Goal: Task Accomplishment & Management: Manage account settings

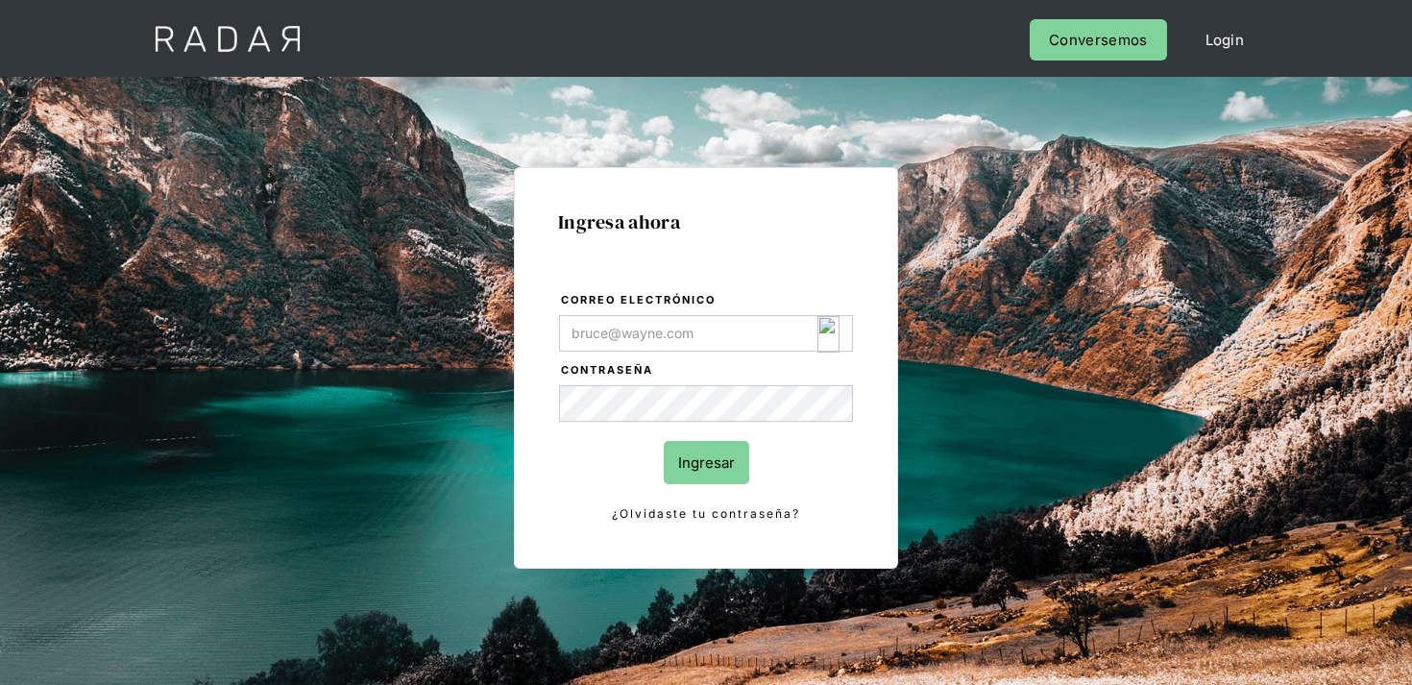
click at [747, 346] on input "Correo electrónico" at bounding box center [706, 333] width 294 height 37
click at [832, 326] on img "Login Form" at bounding box center [828, 334] width 22 height 37
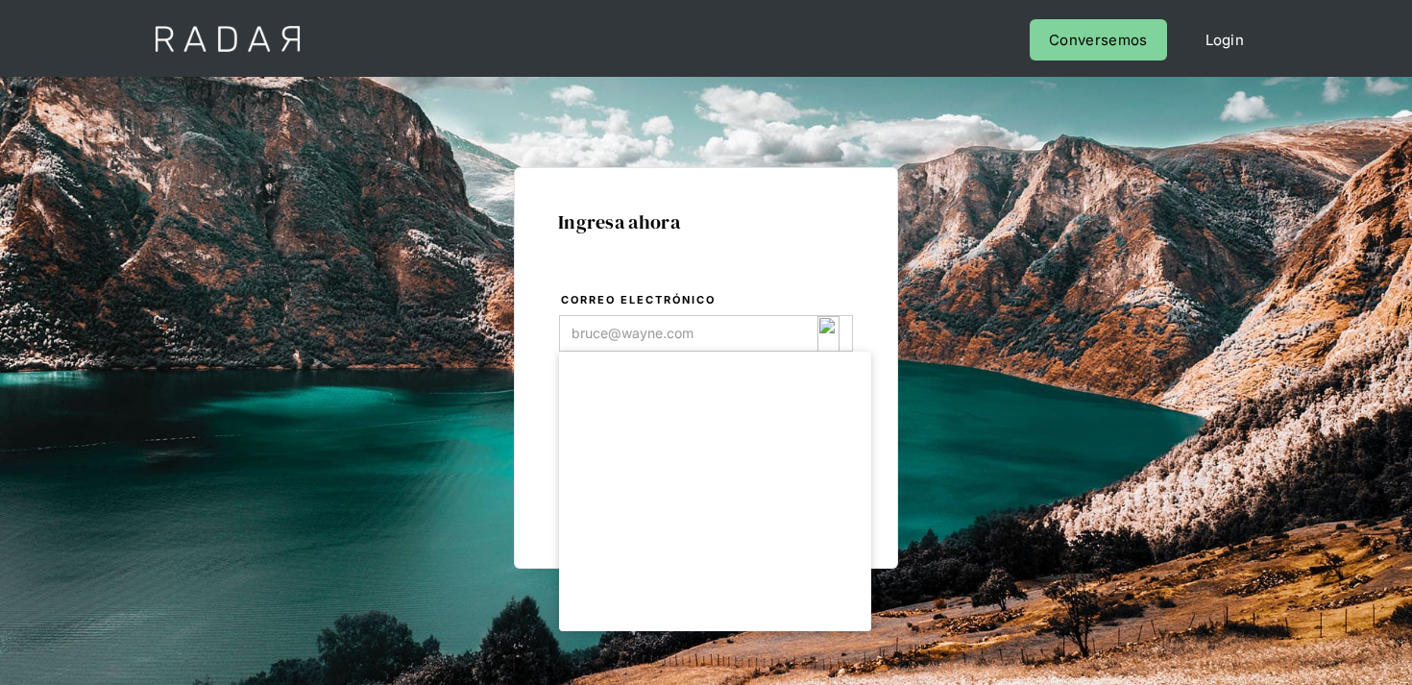
type input "[EMAIL_ADDRESS][DOMAIN_NAME]"
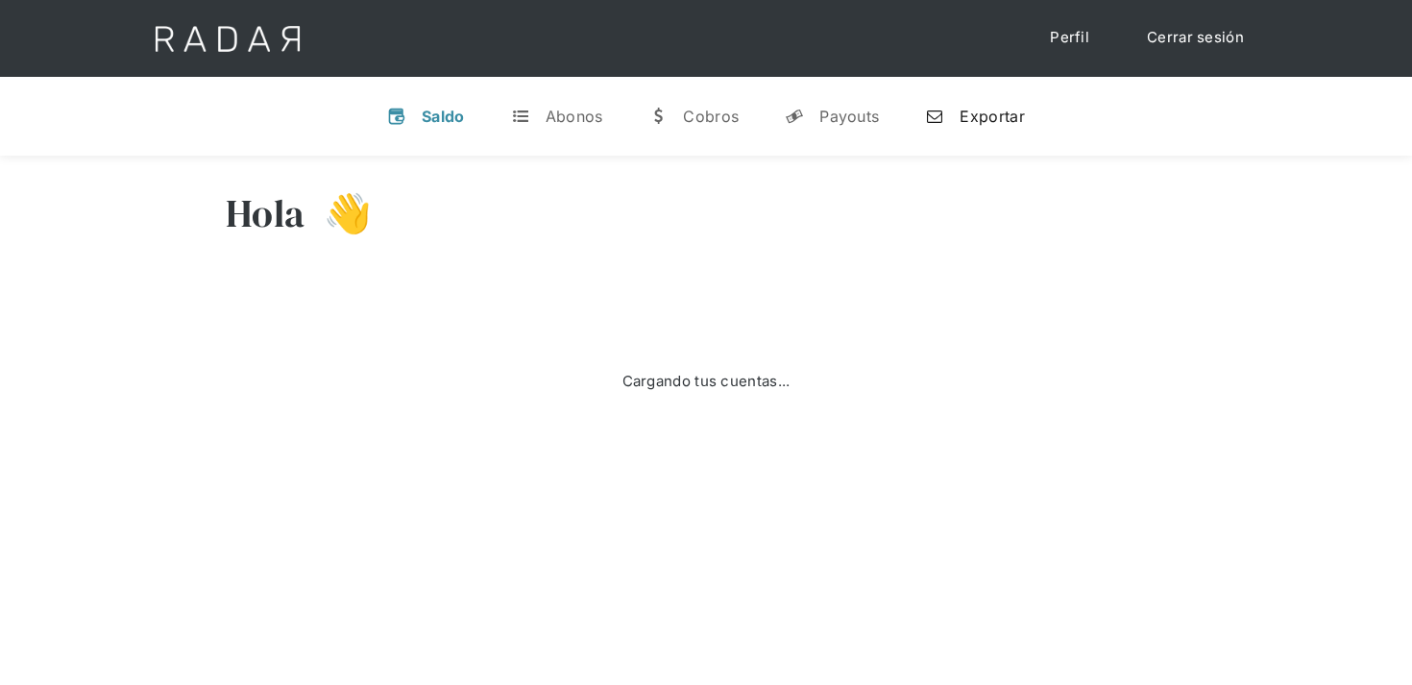
click at [920, 130] on link "n Exportar" at bounding box center [975, 116] width 130 height 50
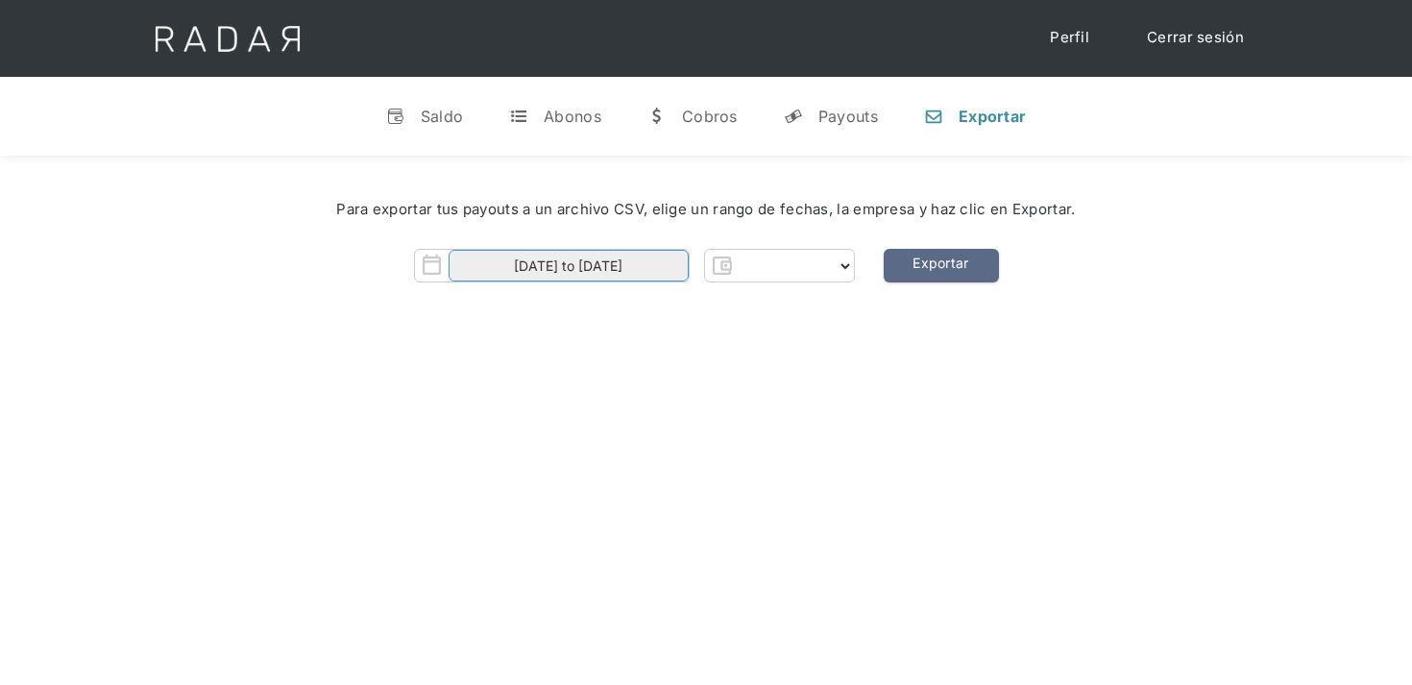
click at [632, 271] on input "[DATE] to [DATE]" at bounding box center [569, 266] width 240 height 32
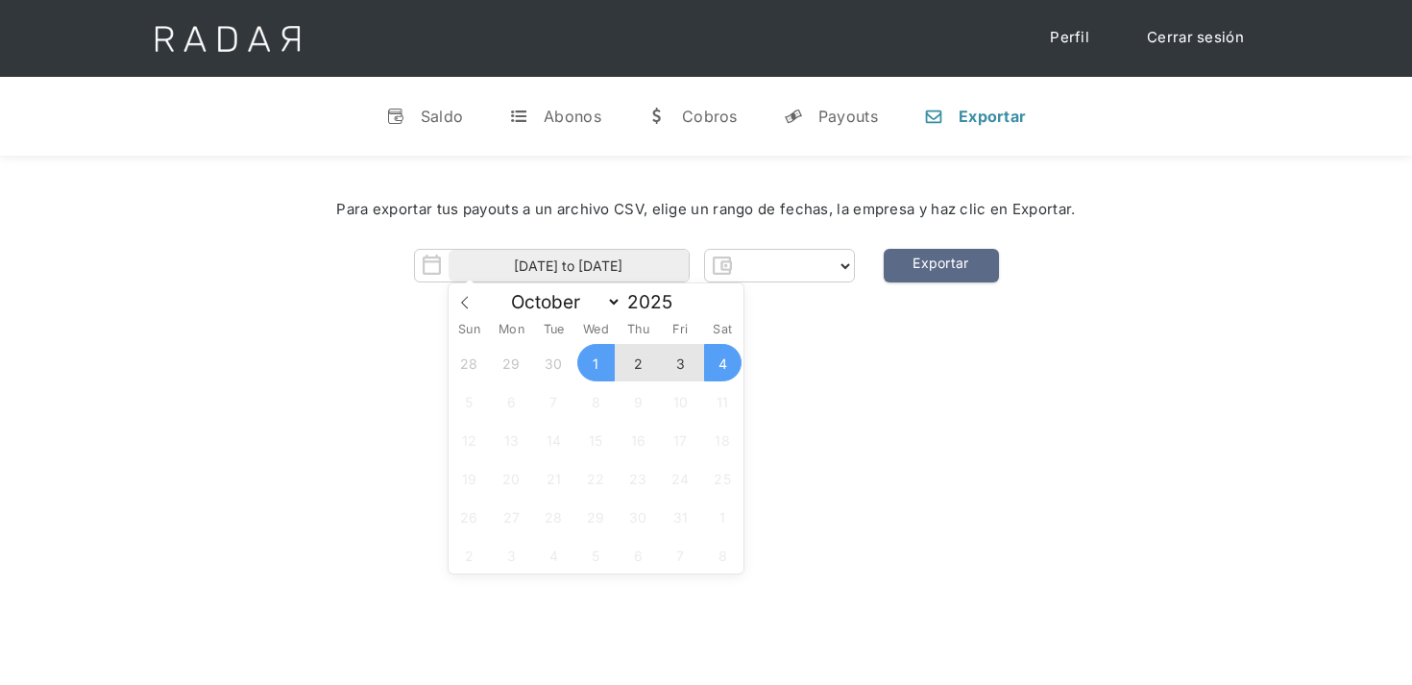
click at [823, 246] on div "Para exportar tus payouts a un archivo CSV, elige un rango de fechas, la empres…" at bounding box center [706, 210] width 1354 height 80
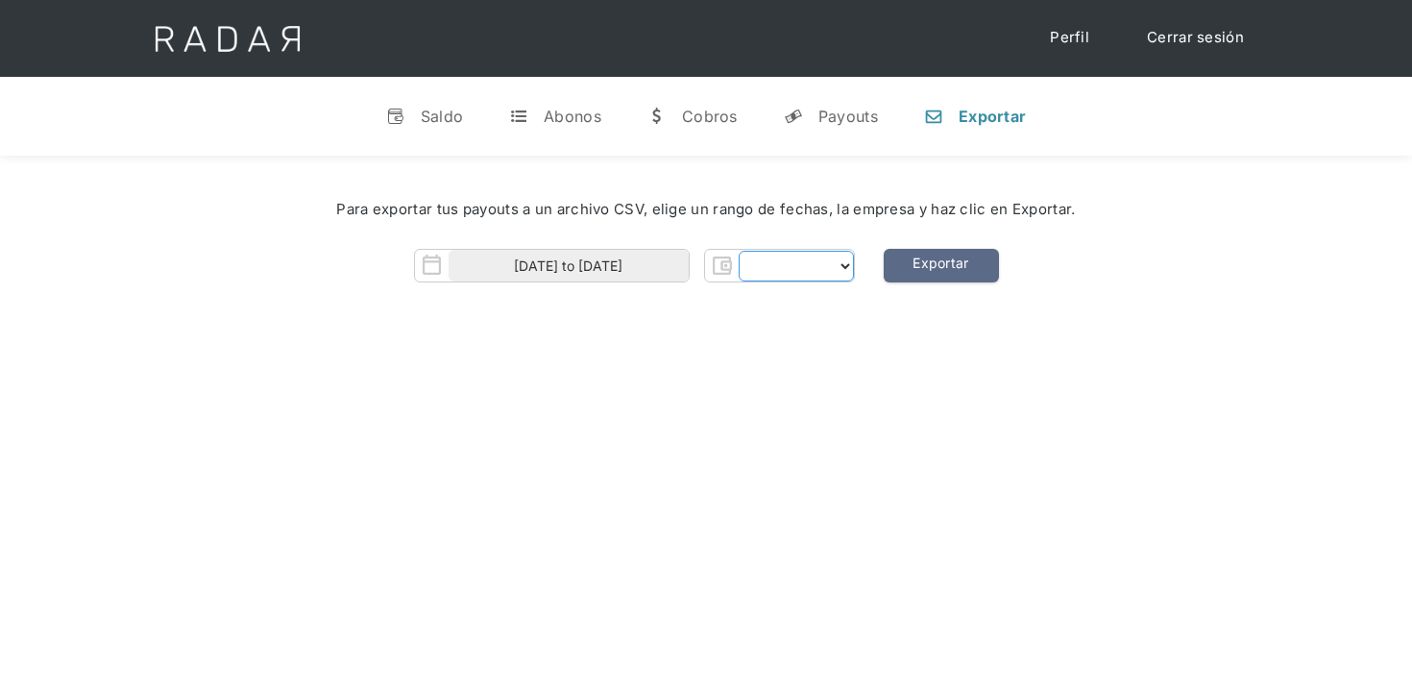
click at [817, 262] on select "Form" at bounding box center [796, 266] width 115 height 31
click at [815, 268] on select "Form" at bounding box center [796, 266] width 115 height 31
click at [865, 269] on div "01-10-2025 to 04-10-2025 Thank you! Your submission has been received! Oops! So…" at bounding box center [706, 266] width 1354 height 34
click at [835, 265] on select "Form" at bounding box center [796, 266] width 115 height 31
click at [779, 260] on select "Form" at bounding box center [796, 266] width 115 height 31
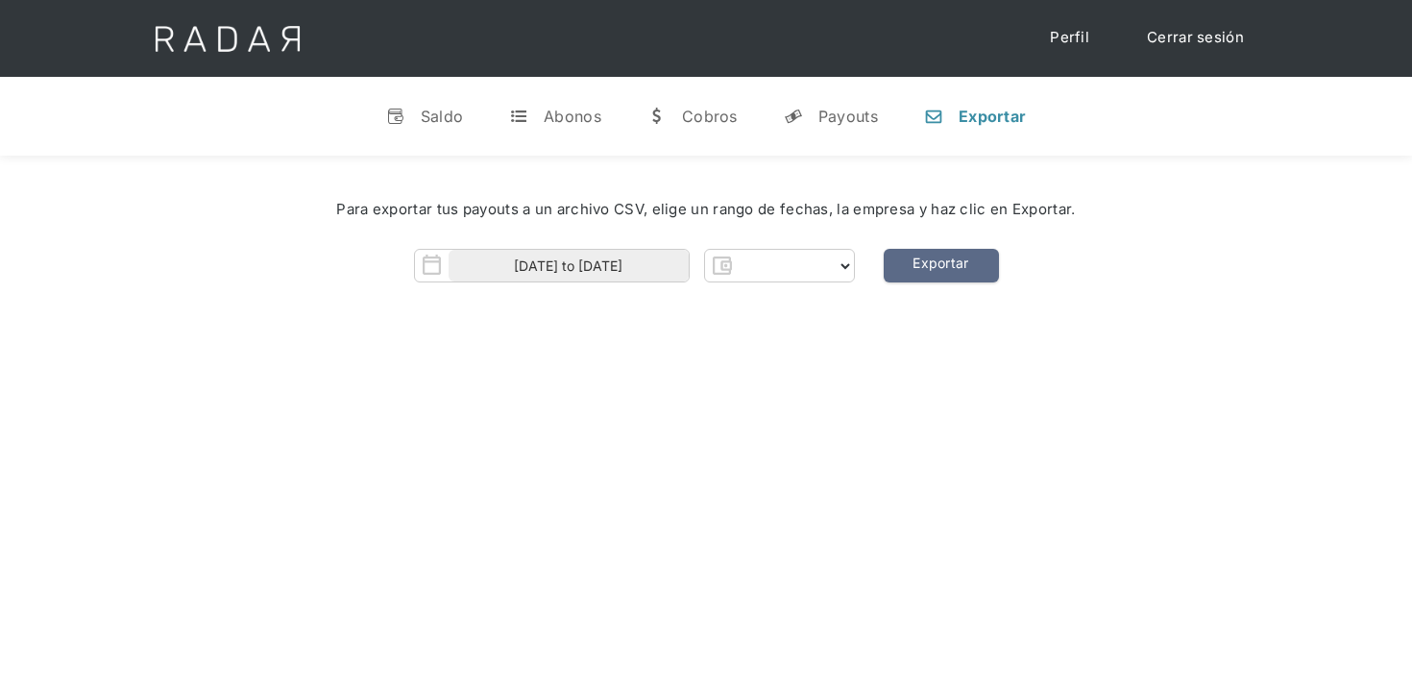
click at [827, 246] on div "Para exportar tus payouts a un archivo CSV, elige un rango de fechas, la empres…" at bounding box center [706, 210] width 1354 height 80
click at [813, 271] on select "Form" at bounding box center [796, 266] width 115 height 31
click at [721, 266] on img "Form" at bounding box center [722, 266] width 34 height 34
click at [857, 261] on div "01-10-2025 to 04-10-2025 Thank you! Your submission has been received! Oops! So…" at bounding box center [706, 266] width 1354 height 34
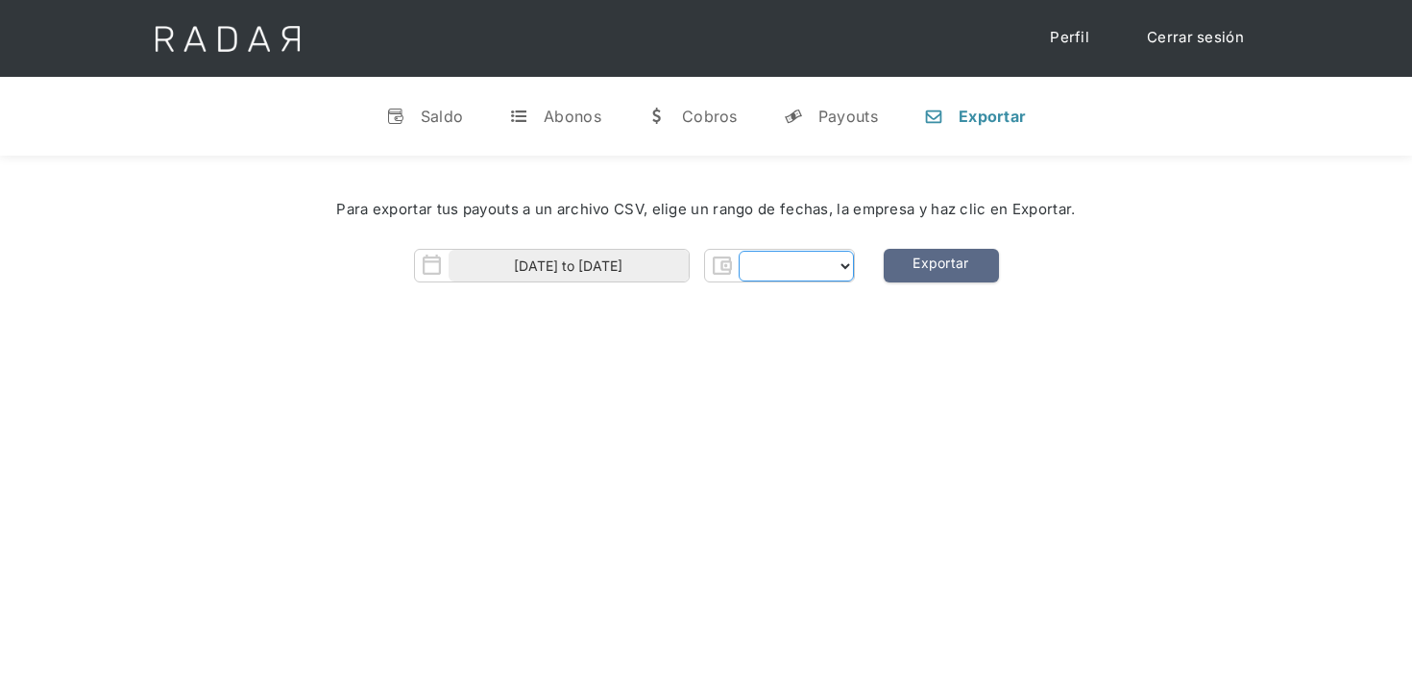
click at [847, 261] on select "Form" at bounding box center [796, 266] width 115 height 31
click at [599, 262] on input "[DATE] to [DATE]" at bounding box center [569, 266] width 240 height 32
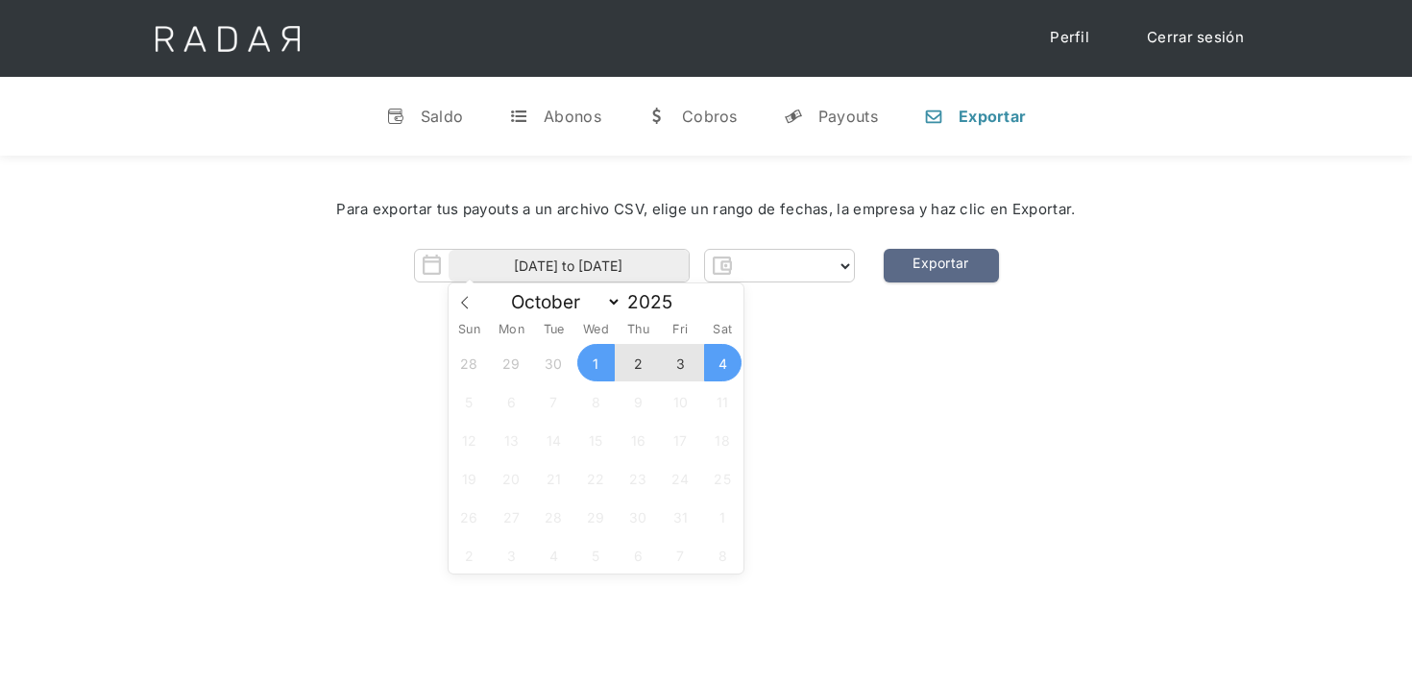
click at [685, 366] on span "3" at bounding box center [680, 362] width 37 height 37
click at [601, 368] on span "1" at bounding box center [595, 362] width 37 height 37
type input "01-10-2025 to 03-10-2025"
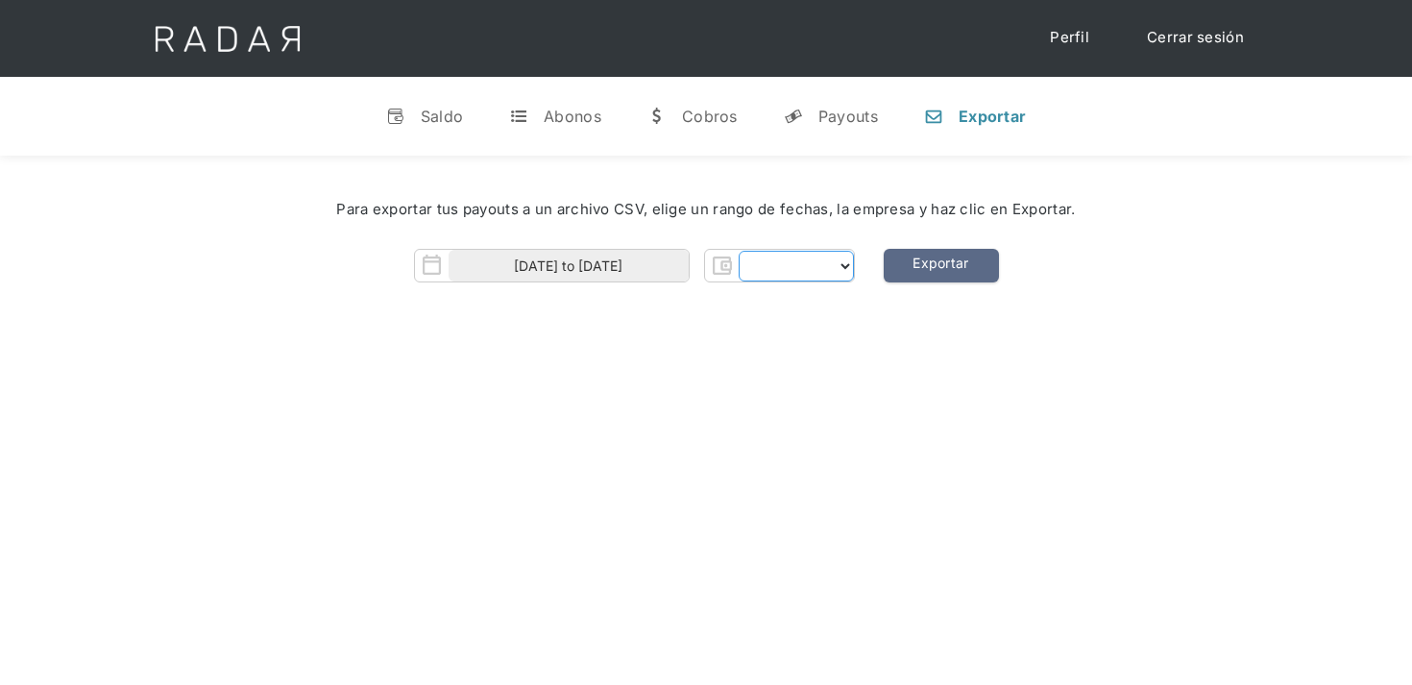
click at [828, 261] on select "Form" at bounding box center [796, 266] width 115 height 31
click at [739, 277] on select "Form" at bounding box center [796, 266] width 115 height 31
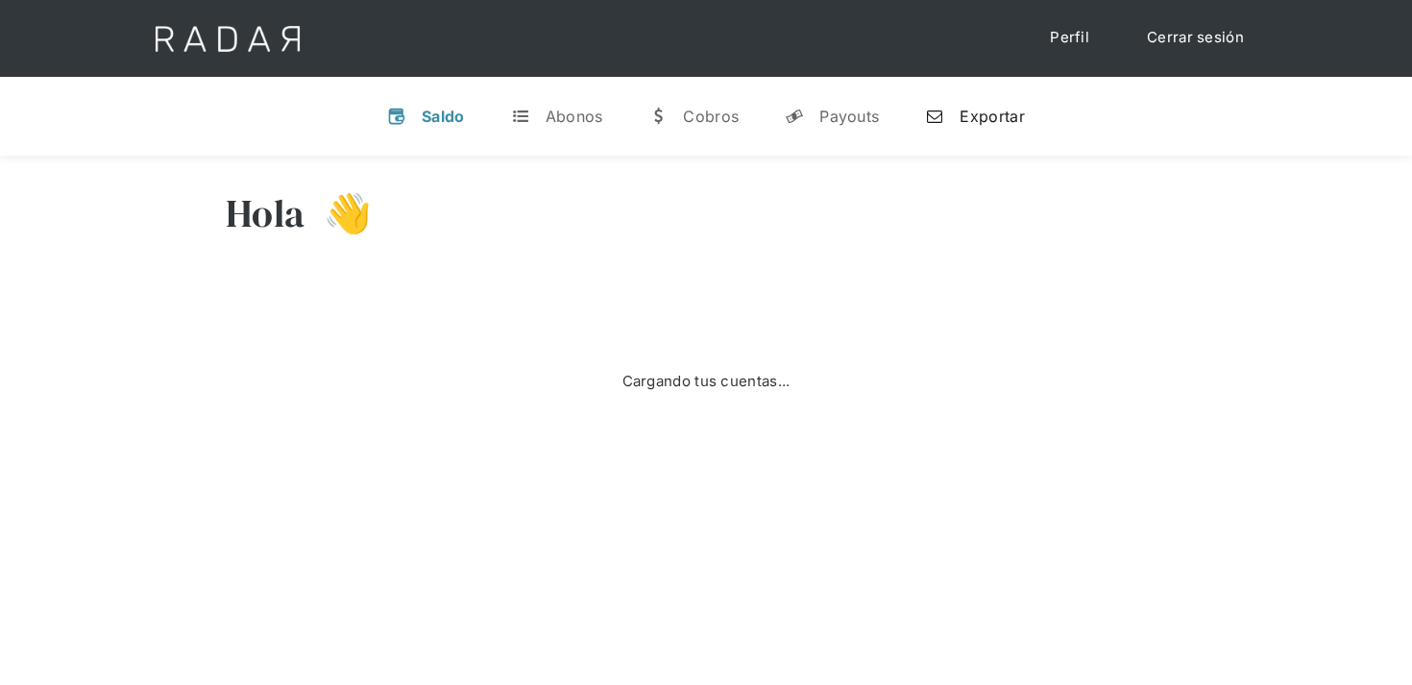
click at [1026, 127] on link "n Exportar" at bounding box center [975, 116] width 130 height 50
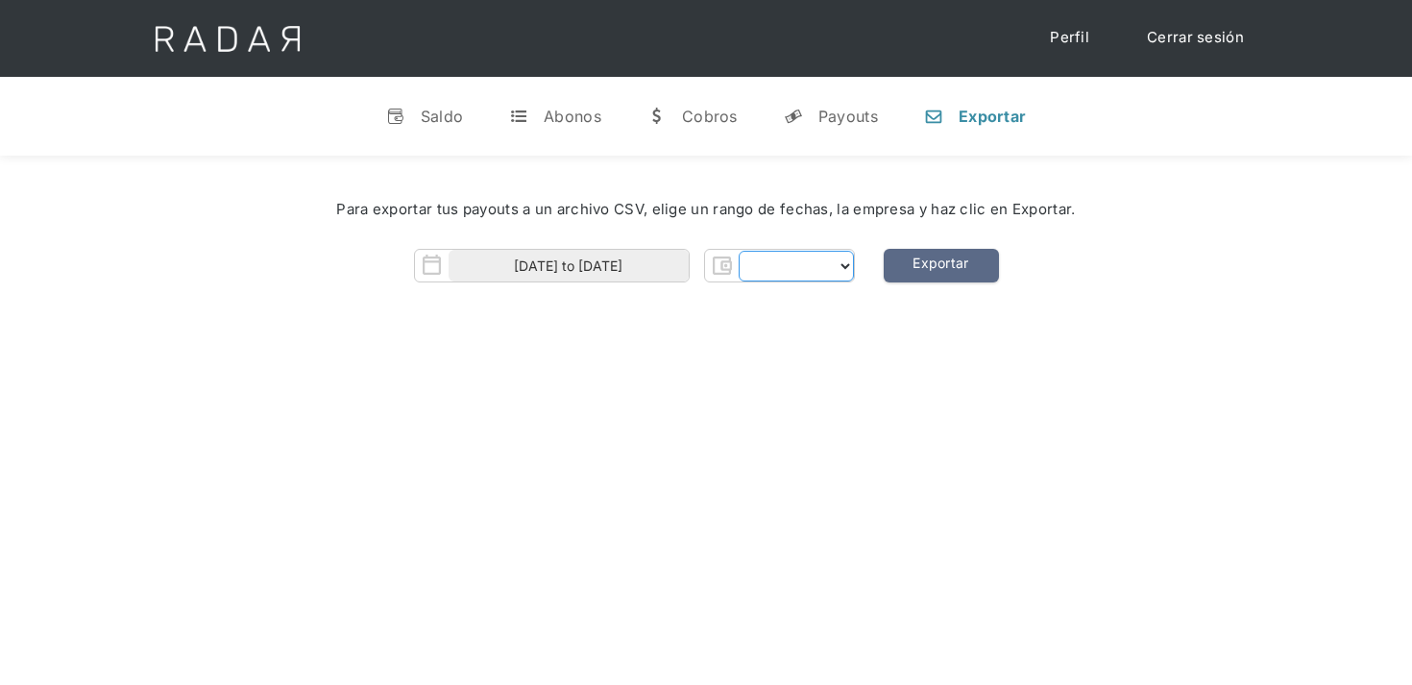
click at [802, 258] on select "Form" at bounding box center [796, 266] width 115 height 31
click at [842, 271] on select "Form" at bounding box center [796, 266] width 115 height 31
click at [847, 109] on div "Payouts" at bounding box center [848, 116] width 60 height 19
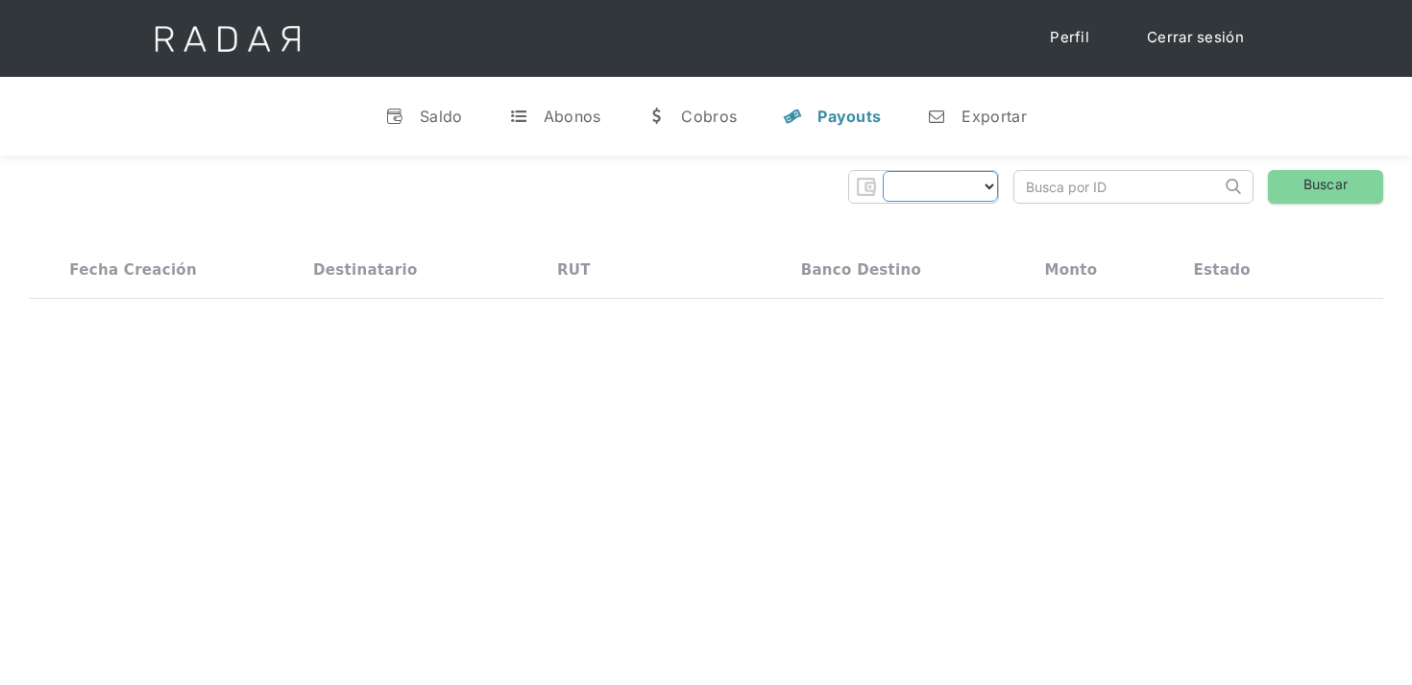
click at [963, 193] on select "Form" at bounding box center [940, 186] width 115 height 31
click at [984, 193] on select "Form" at bounding box center [940, 186] width 115 height 31
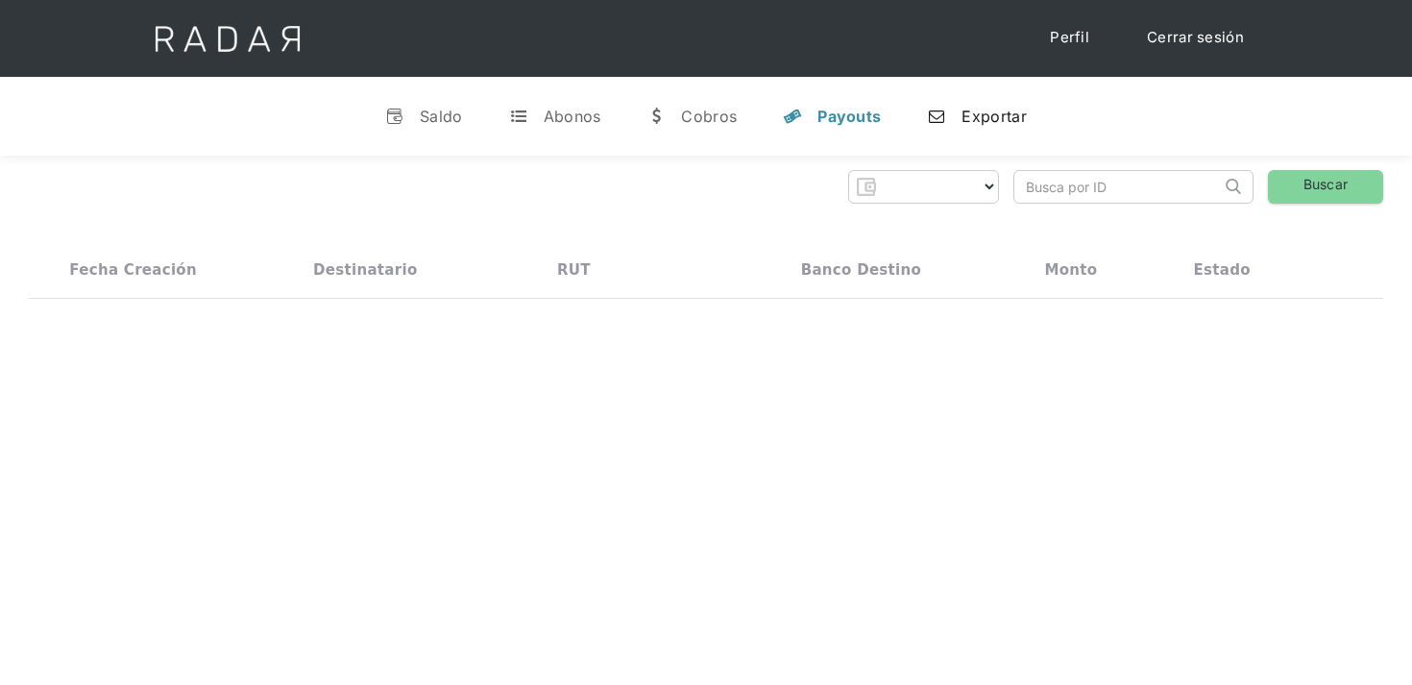
click at [991, 124] on div "Exportar" at bounding box center [994, 116] width 64 height 19
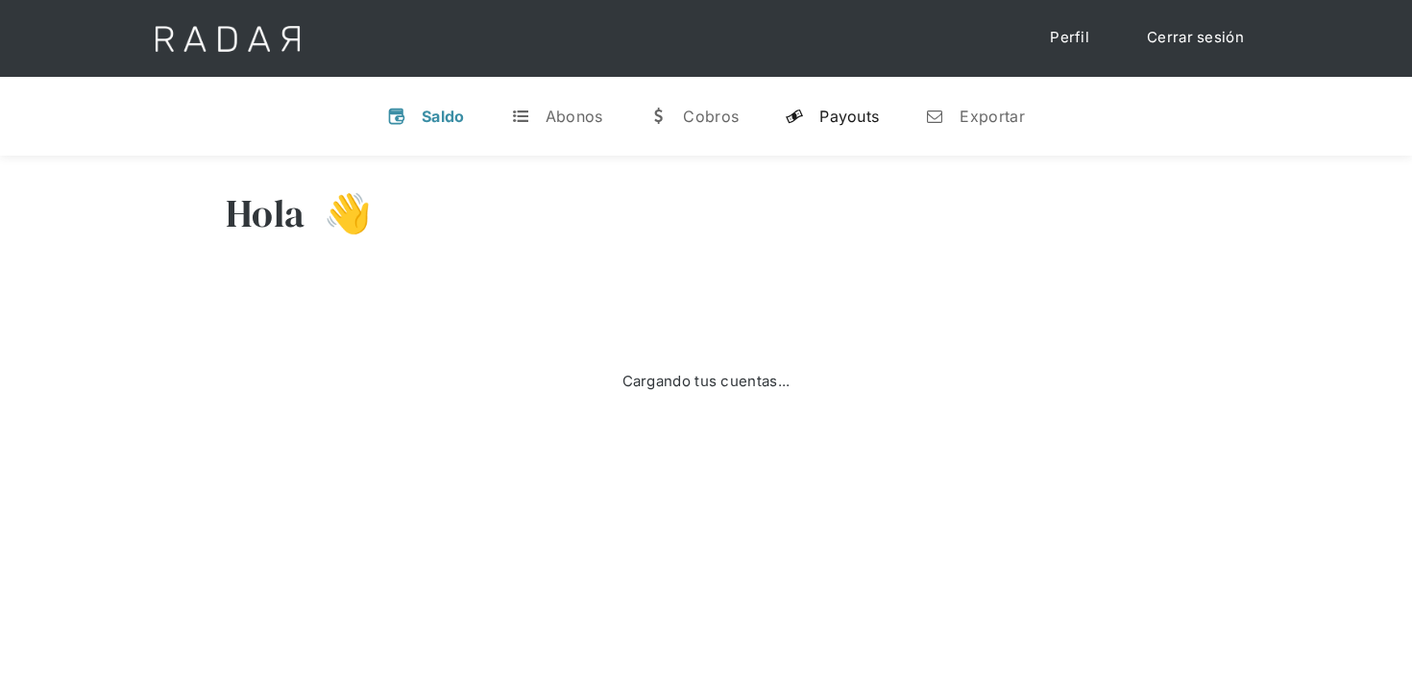
click at [867, 119] on div "Payouts" at bounding box center [849, 116] width 60 height 19
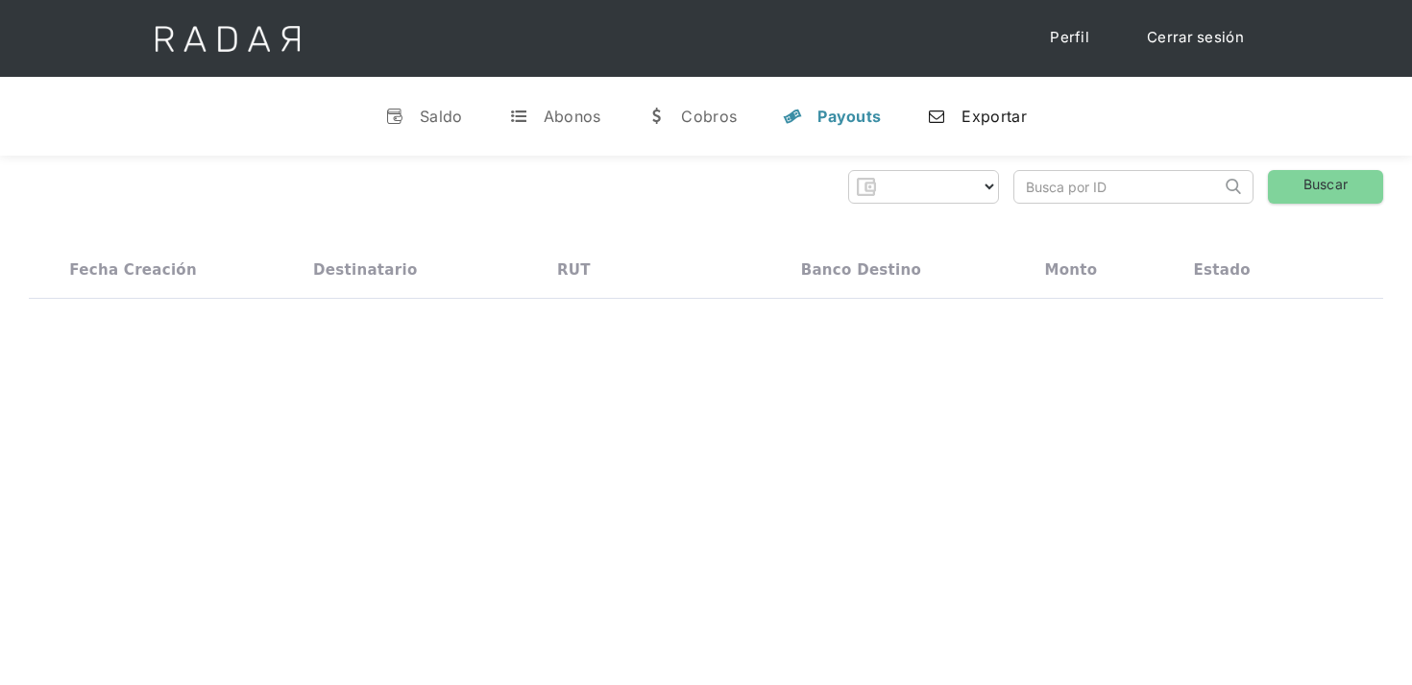
click at [983, 112] on div "Exportar" at bounding box center [994, 116] width 64 height 19
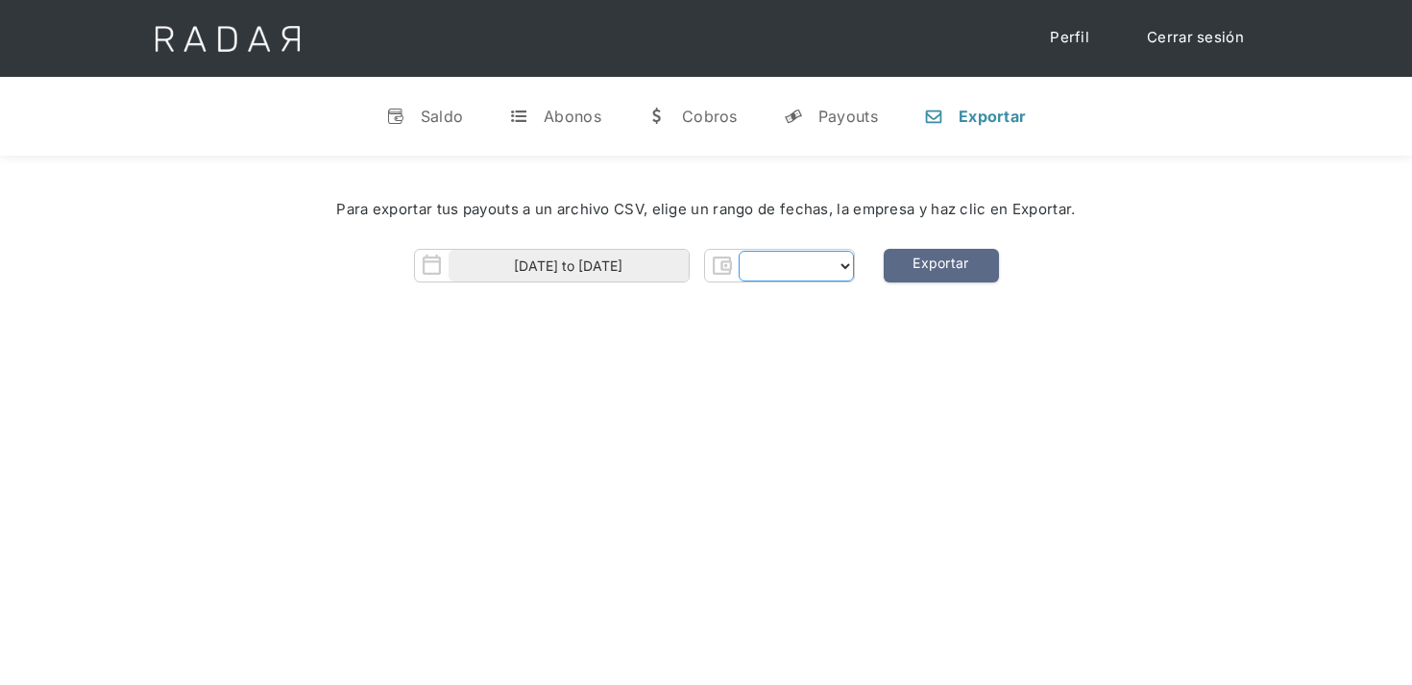
click at [835, 270] on select "Form" at bounding box center [796, 266] width 115 height 31
click at [1208, 37] on link "Cerrar sesión" at bounding box center [1195, 37] width 135 height 37
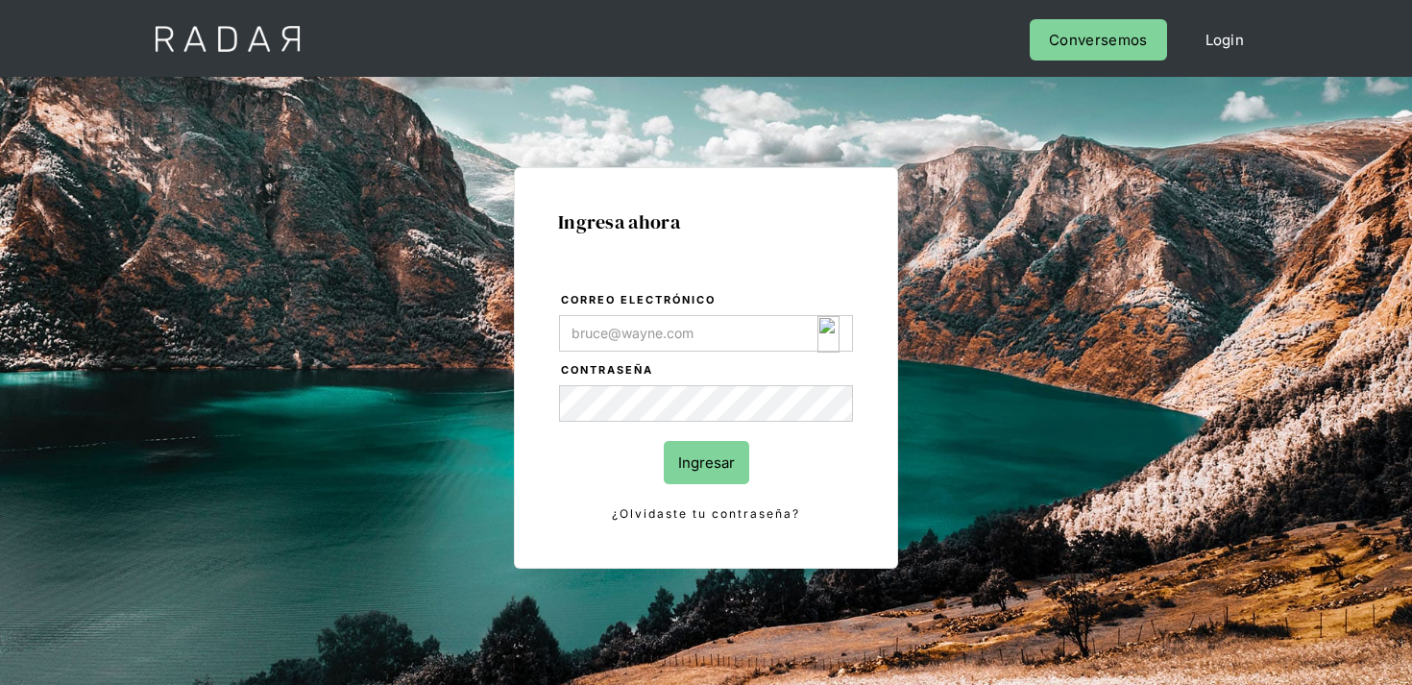
click at [837, 332] on img "Login Form" at bounding box center [828, 334] width 22 height 37
type input "[EMAIL_ADDRESS][DOMAIN_NAME]"
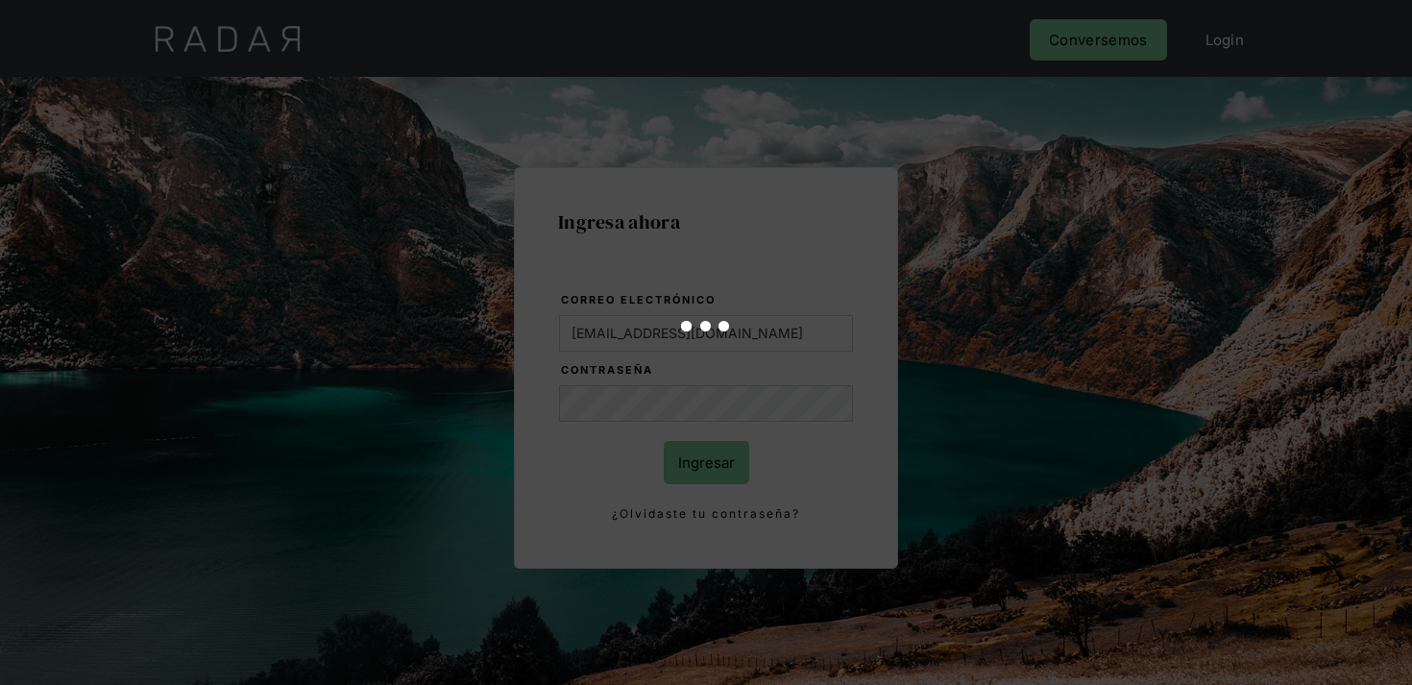
click at [732, 462] on div at bounding box center [706, 342] width 1412 height 685
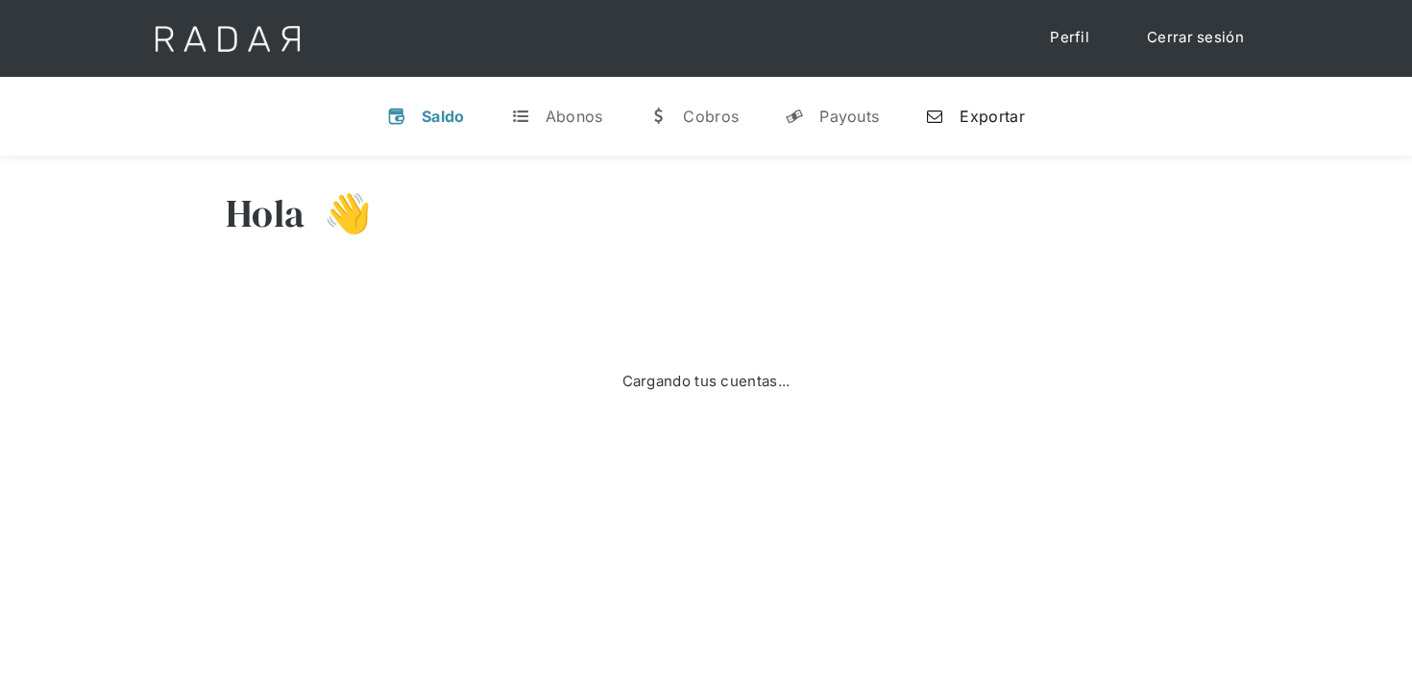
click at [993, 110] on div "Exportar" at bounding box center [992, 116] width 64 height 19
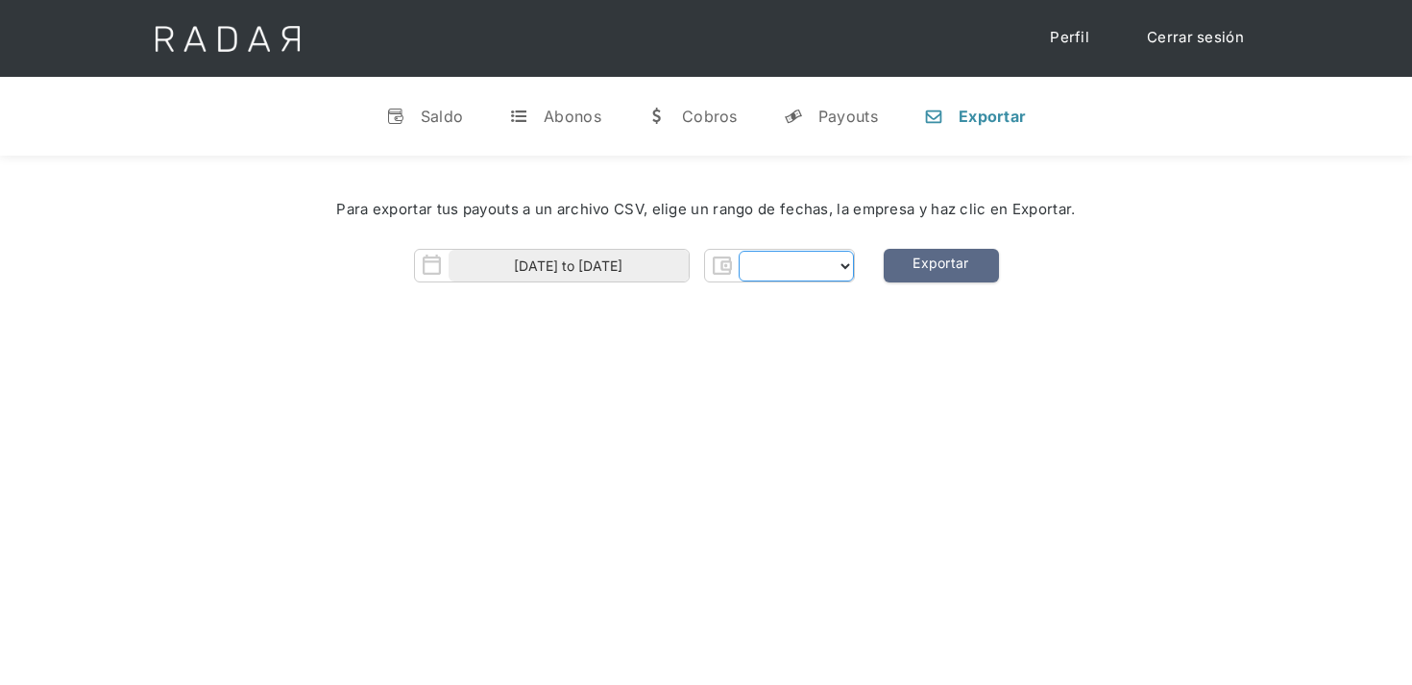
click at [800, 262] on select "Form" at bounding box center [796, 266] width 115 height 31
click at [828, 270] on select "Form" at bounding box center [796, 266] width 115 height 31
click at [835, 270] on select "Form" at bounding box center [796, 266] width 115 height 31
click at [846, 264] on select "Form" at bounding box center [796, 266] width 115 height 31
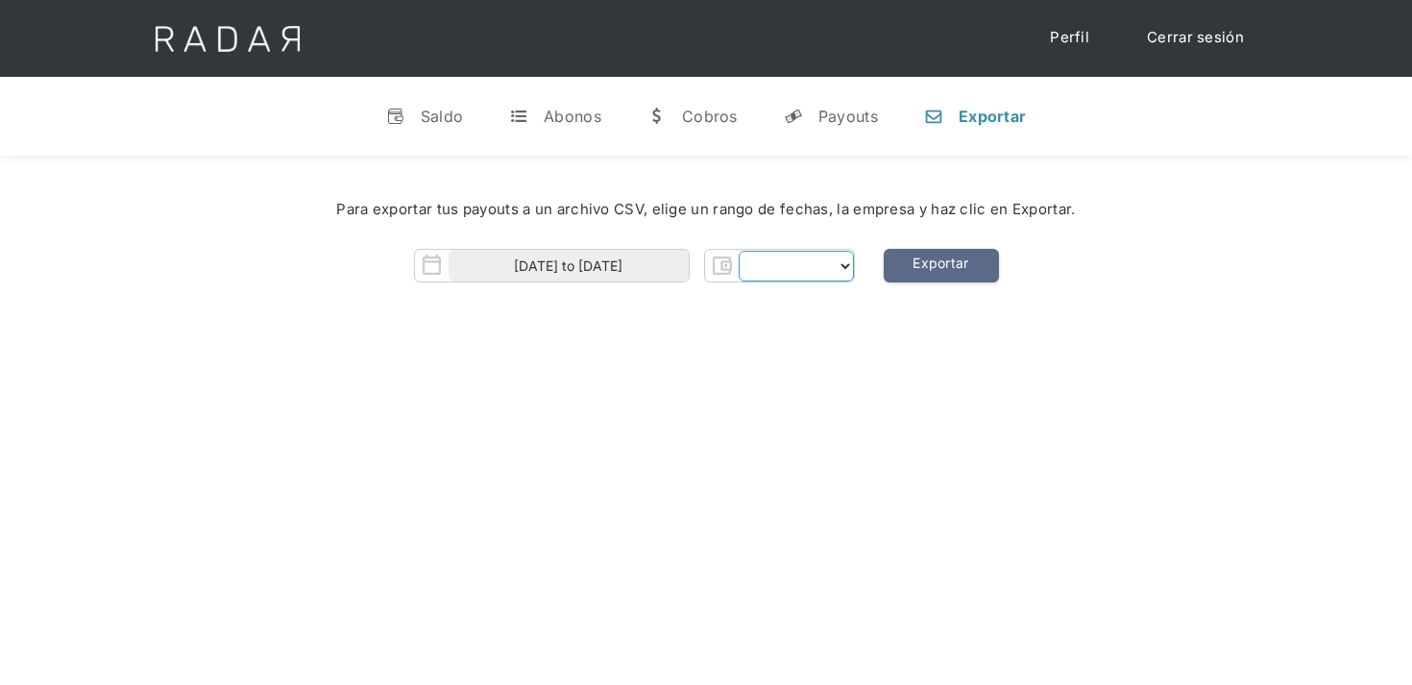
click at [846, 264] on select "Form" at bounding box center [796, 266] width 115 height 31
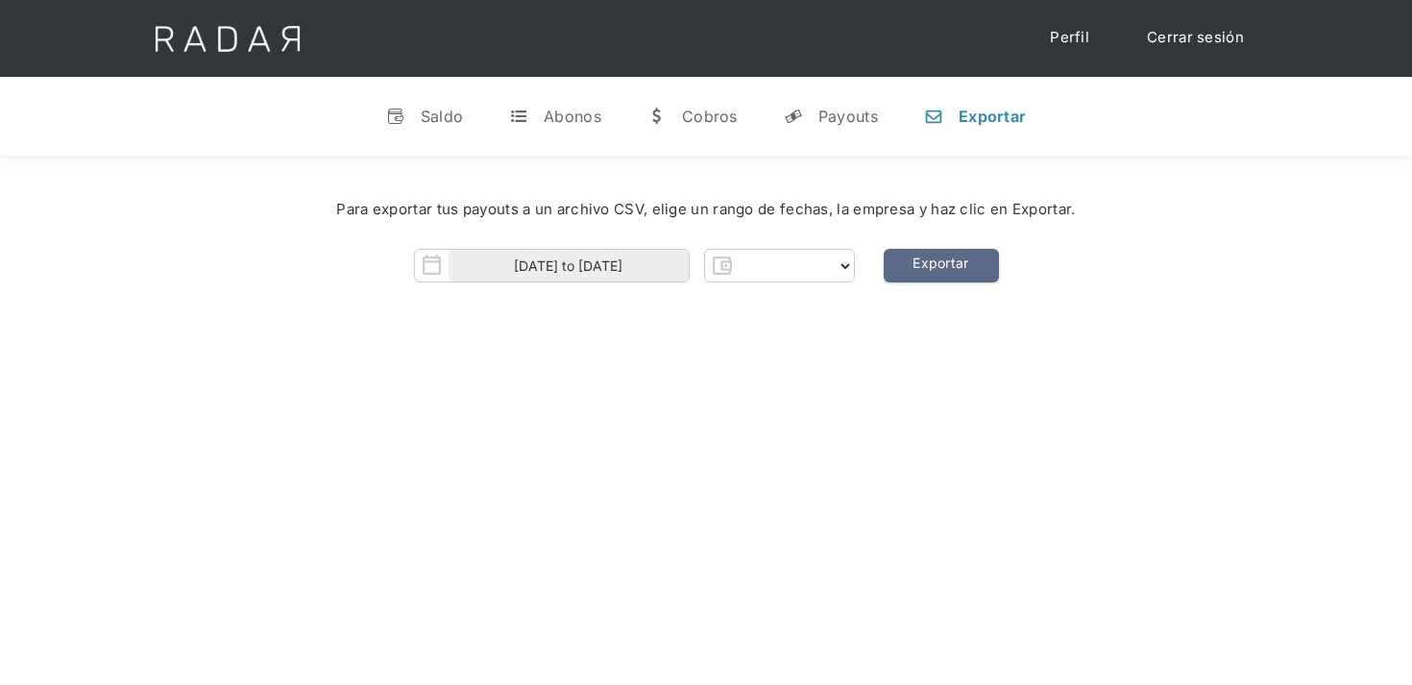
click at [842, 289] on div "Para exportar tus payouts a un archivo CSV, elige un rango de fechas, la empres…" at bounding box center [706, 246] width 1412 height 181
click at [842, 280] on select "Form" at bounding box center [796, 266] width 115 height 31
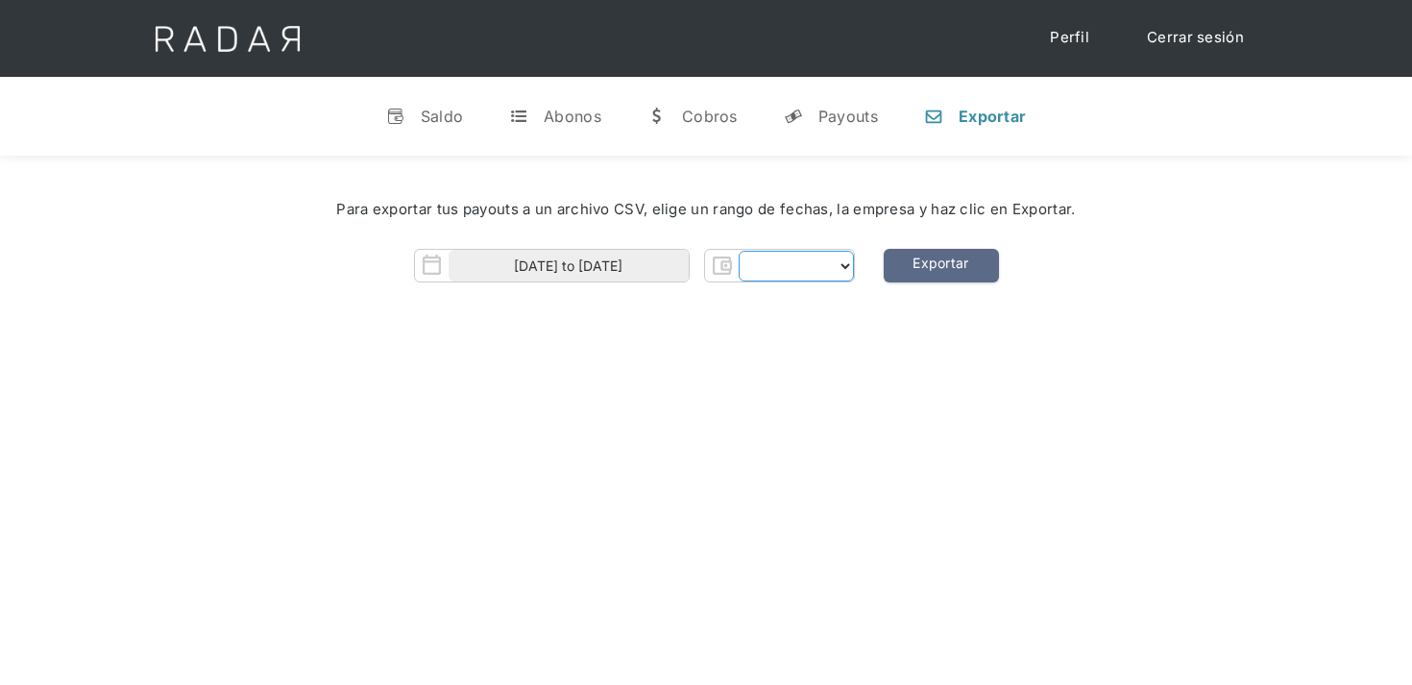
click at [851, 271] on select "Form" at bounding box center [796, 266] width 115 height 31
click at [850, 271] on select "Form" at bounding box center [796, 266] width 115 height 31
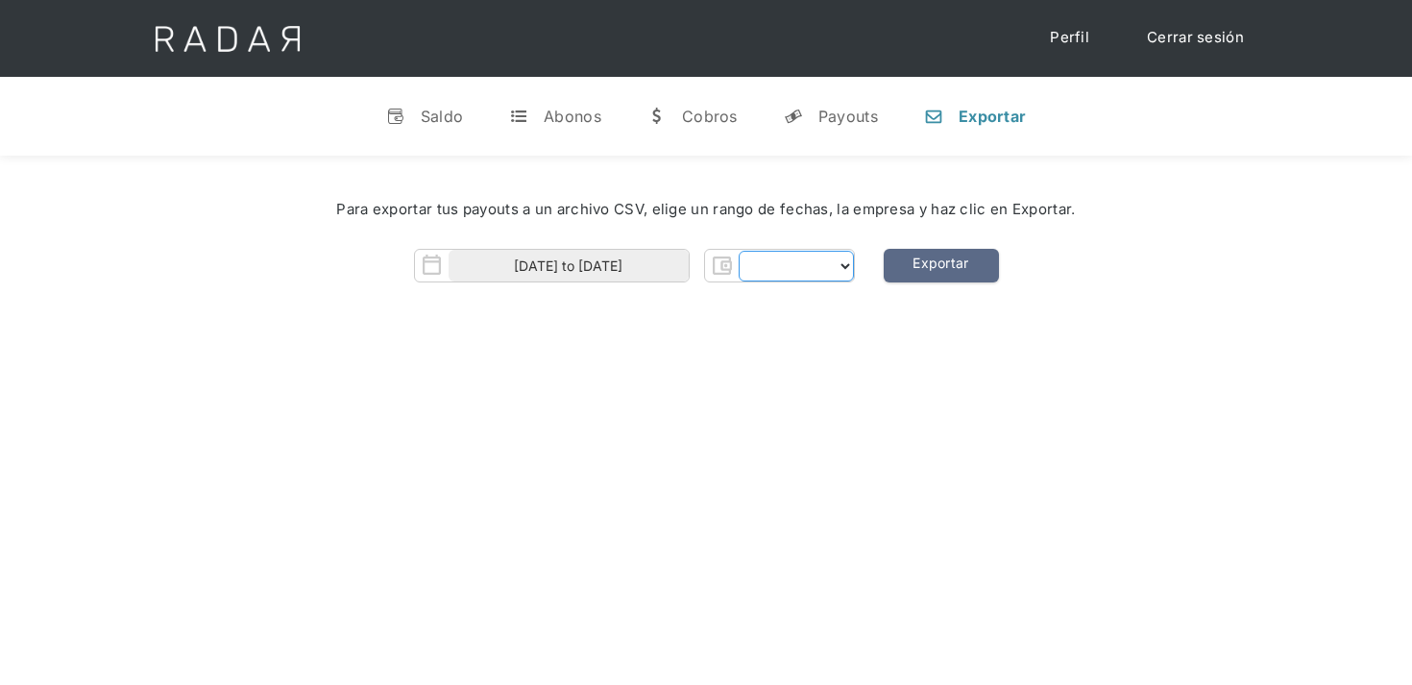
click at [840, 265] on select "Form" at bounding box center [796, 266] width 115 height 31
click at [1295, 629] on div "Hola 👋 Cargando tus cuentas... Nombre de la empresa • Conectada • Desconectada …" at bounding box center [706, 498] width 1412 height 685
click at [833, 271] on select "Form" at bounding box center [796, 266] width 115 height 31
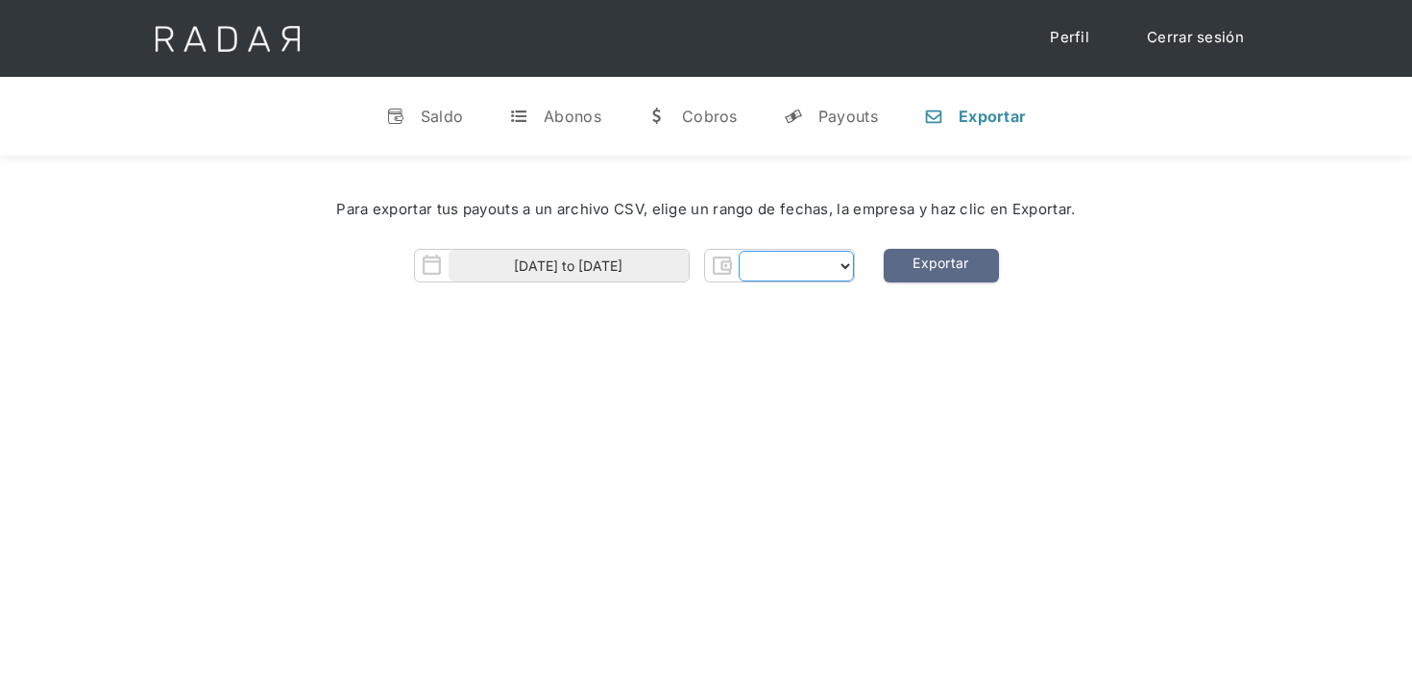
click at [844, 270] on select "Form" at bounding box center [796, 266] width 115 height 31
drag, startPoint x: 844, startPoint y: 270, endPoint x: 791, endPoint y: 270, distance: 53.8
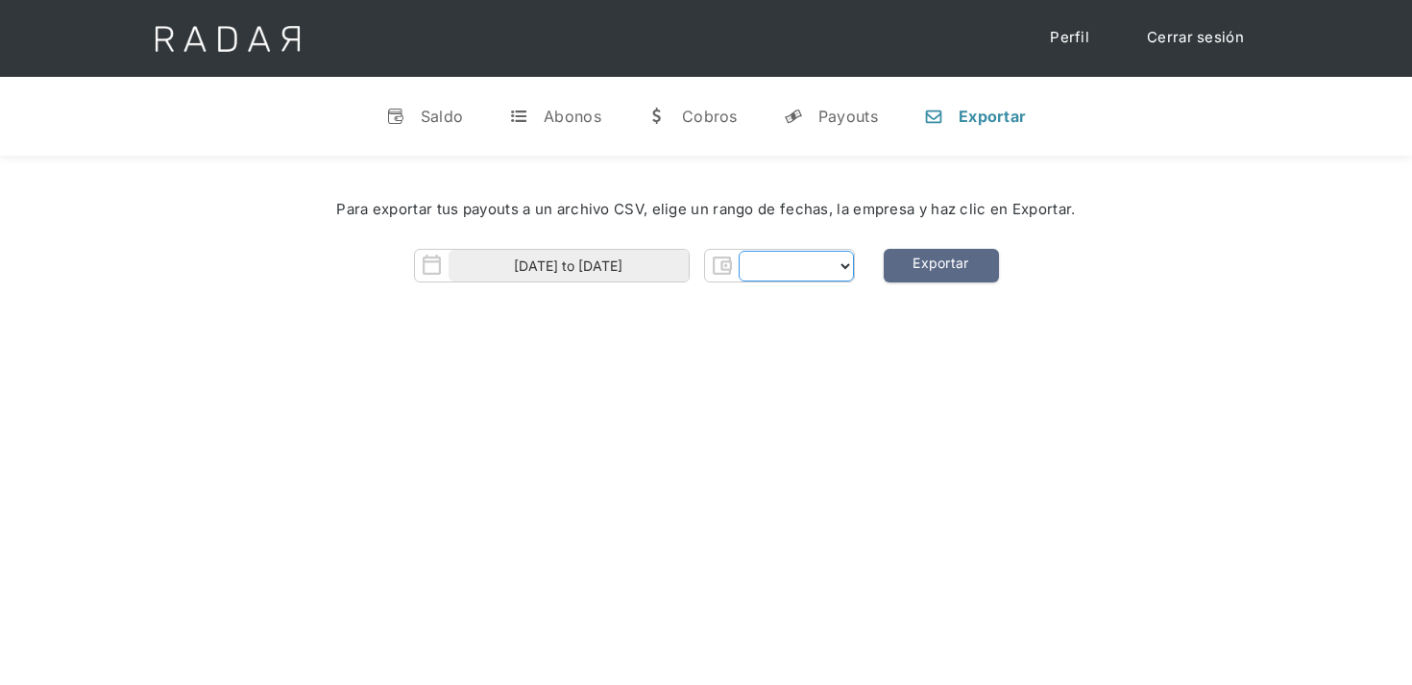
click at [839, 270] on select "Form" at bounding box center [796, 266] width 115 height 31
click at [784, 270] on select "Form" at bounding box center [796, 266] width 115 height 31
click at [729, 263] on img "Form" at bounding box center [722, 266] width 34 height 34
click at [610, 264] on input "[DATE] to [DATE]" at bounding box center [569, 266] width 240 height 32
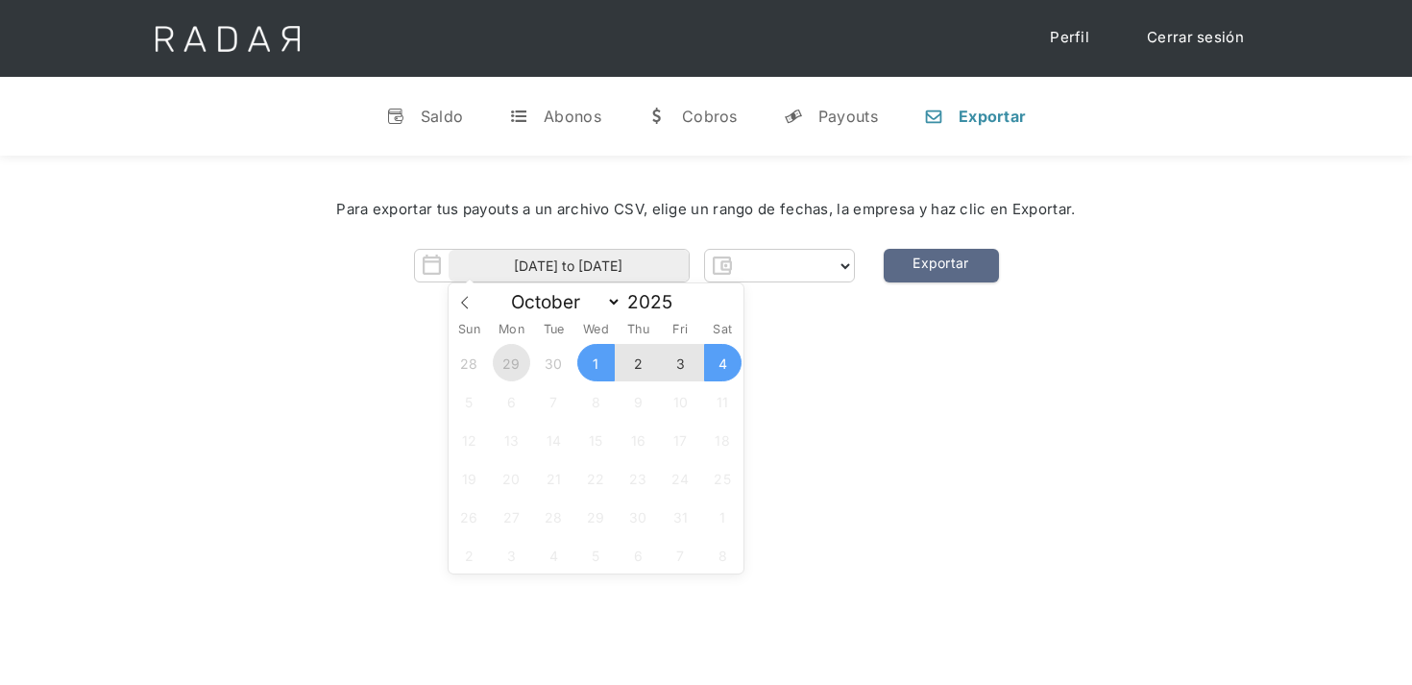
click at [517, 374] on span "29" at bounding box center [511, 362] width 37 height 37
type input "29-09-2025"
click at [823, 317] on div "Para exportar tus payouts a un archivo CSV, elige un rango de fechas, la empres…" at bounding box center [706, 246] width 1412 height 181
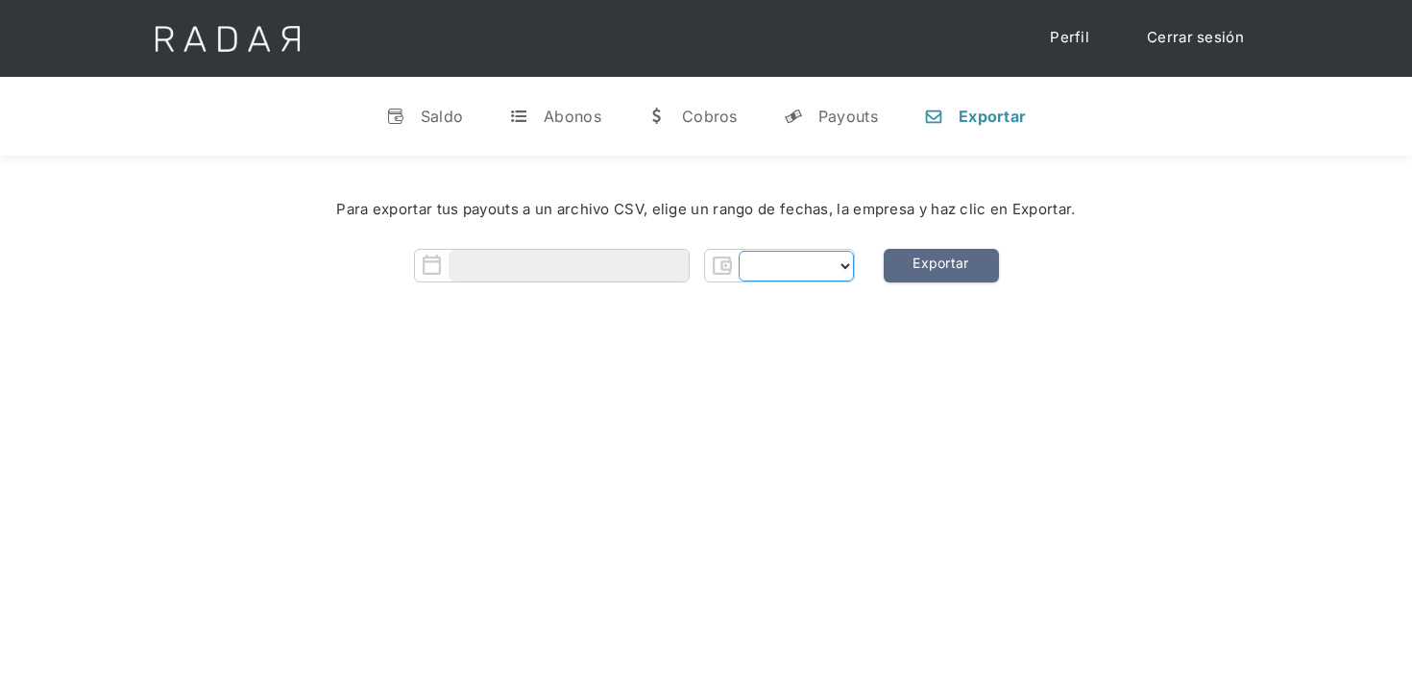
click at [823, 256] on select "Form" at bounding box center [796, 266] width 115 height 31
drag, startPoint x: 823, startPoint y: 256, endPoint x: 596, endPoint y: 244, distance: 228.0
click at [823, 256] on select "Form" at bounding box center [796, 266] width 115 height 31
click at [842, 122] on div "Payouts" at bounding box center [848, 116] width 60 height 19
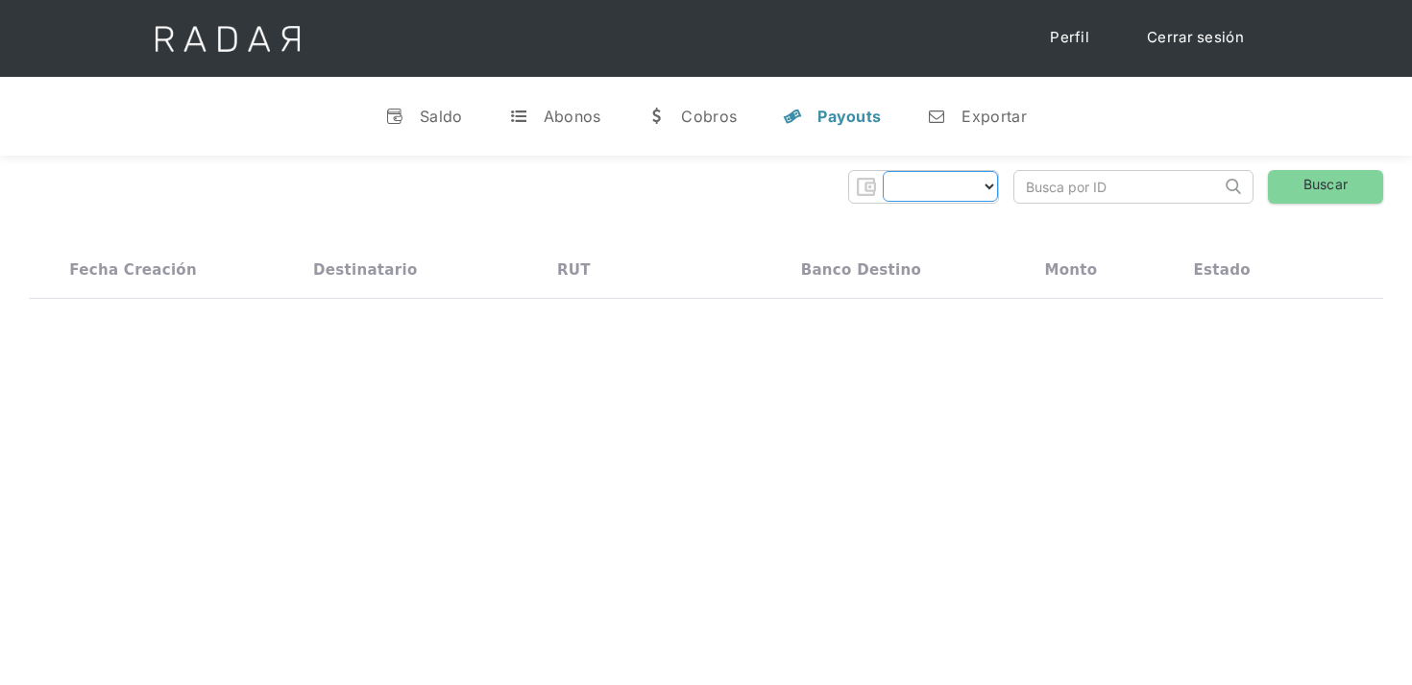
click at [969, 196] on select "Form" at bounding box center [940, 186] width 115 height 31
click at [1220, 44] on link "Cerrar sesión" at bounding box center [1195, 37] width 135 height 37
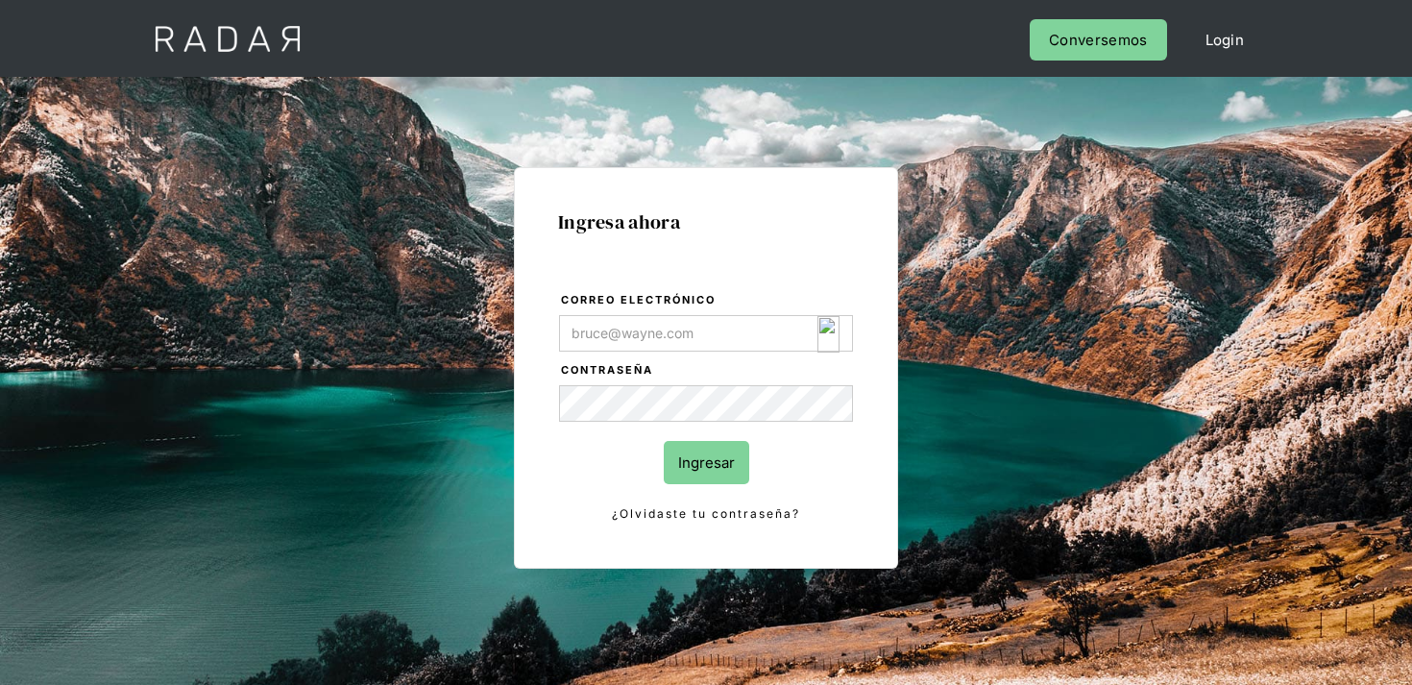
click at [834, 333] on img "Login Form" at bounding box center [828, 334] width 22 height 37
click at [833, 341] on img "Login Form" at bounding box center [828, 334] width 22 height 37
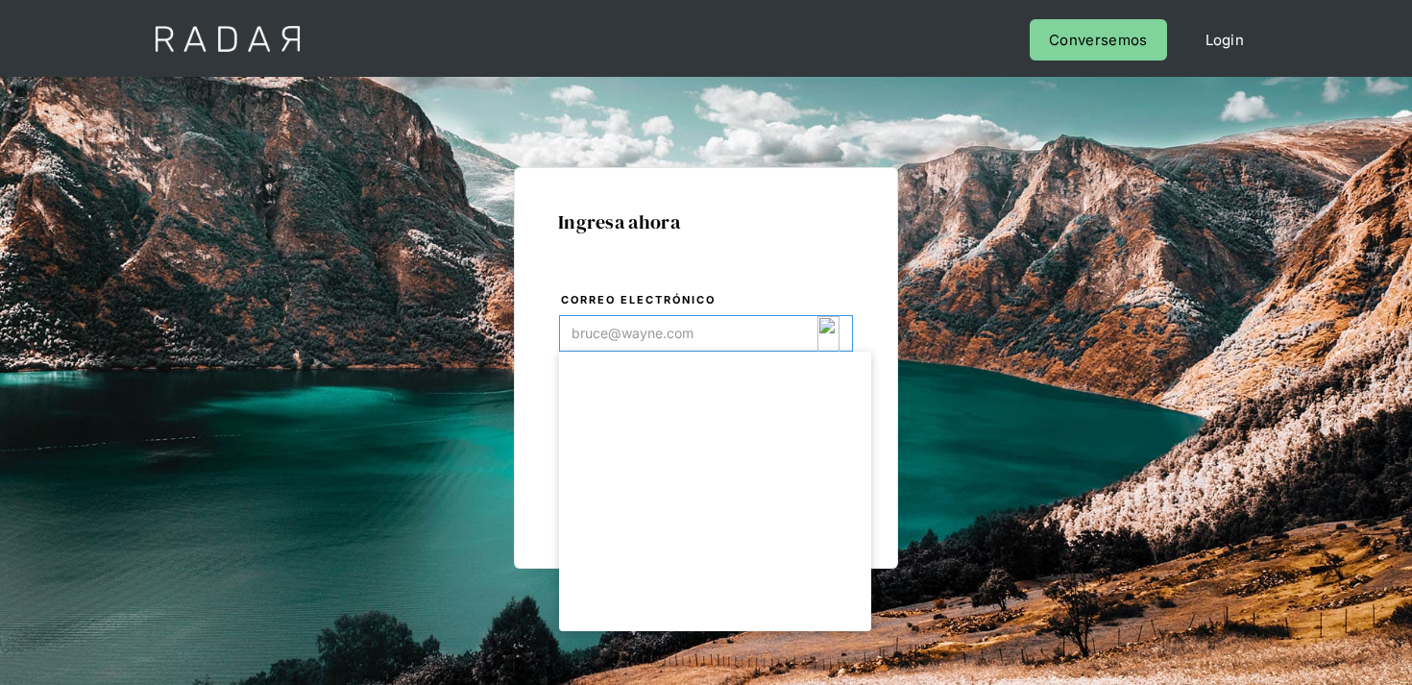
type input "payouts-team@d24.com"
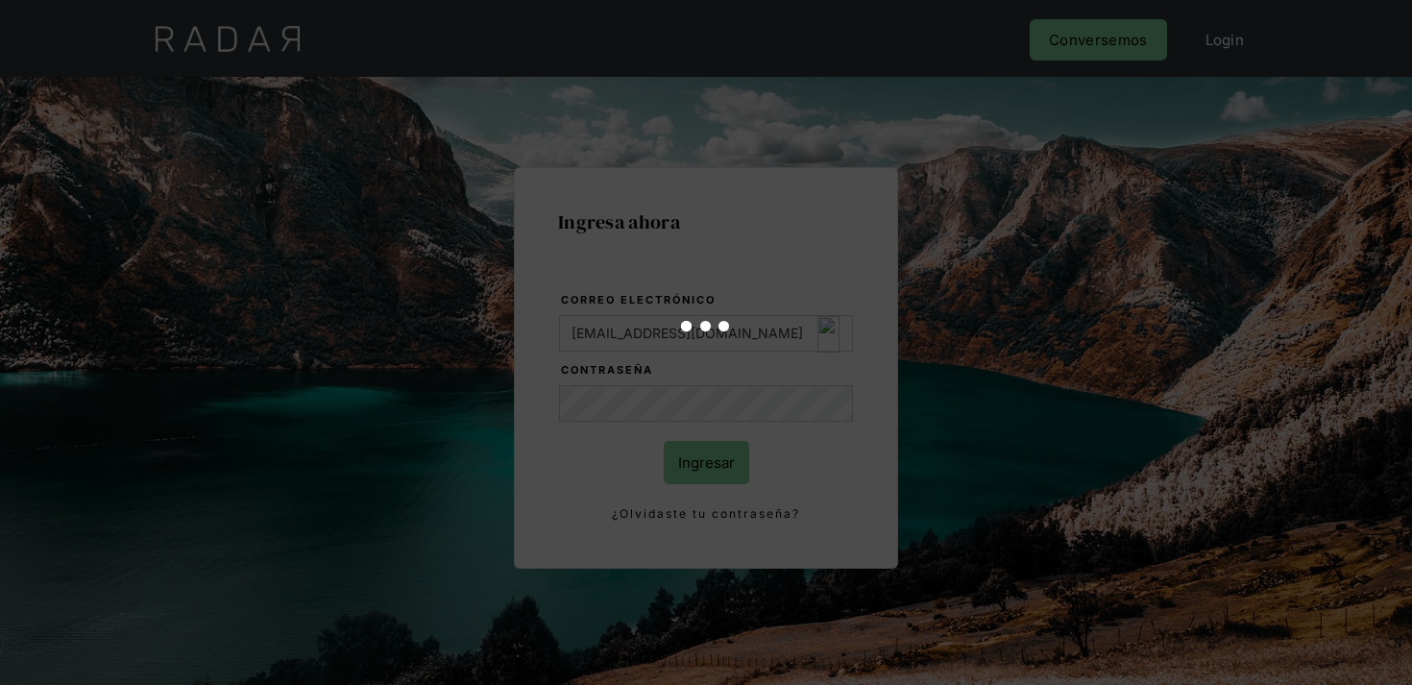
click at [695, 451] on div at bounding box center [706, 342] width 1412 height 685
